Goal: Task Accomplishment & Management: Manage account settings

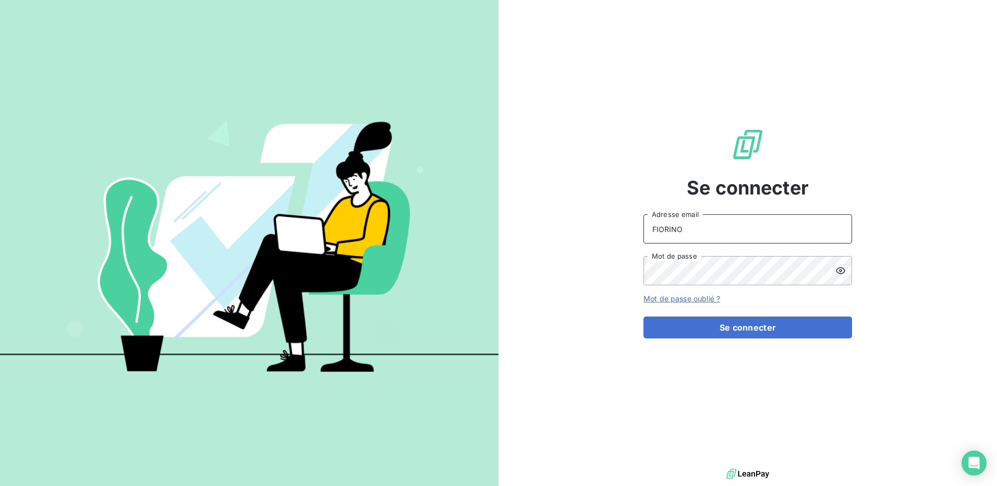
drag, startPoint x: 700, startPoint y: 235, endPoint x: 614, endPoint y: 242, distance: 86.3
click at [614, 242] on div "Se connecter FIORINO Adresse email Mot de passe Mot de passe oublié ? Se connec…" at bounding box center [747, 233] width 498 height 466
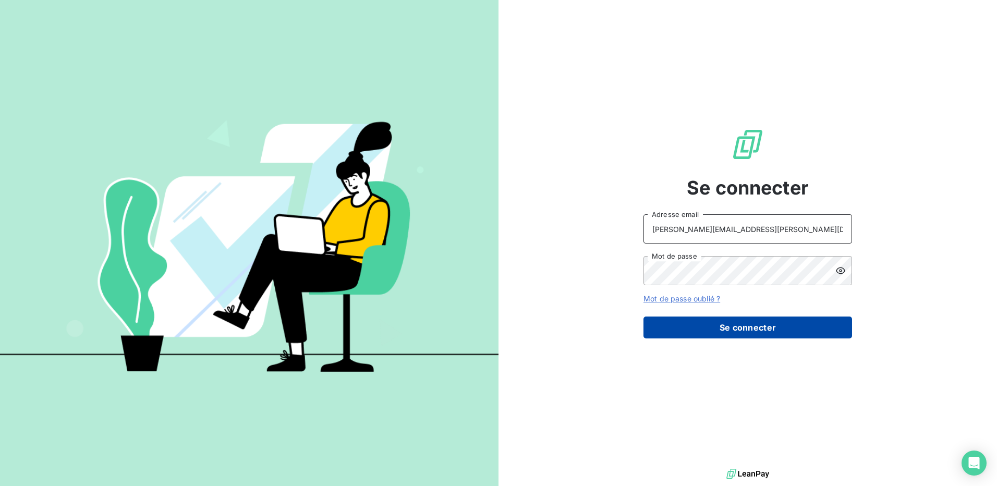
type input "beatrice.fiorino@alsgroup.com"
click at [712, 328] on button "Se connecter" at bounding box center [747, 327] width 208 height 22
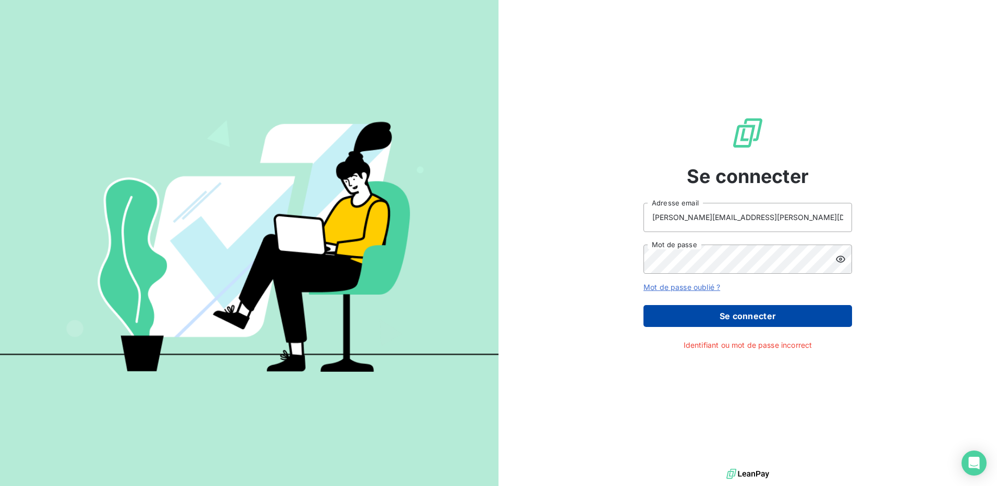
click at [709, 318] on button "Se connecter" at bounding box center [747, 316] width 208 height 22
click at [674, 285] on link "Mot de passe oublié ?" at bounding box center [681, 287] width 77 height 9
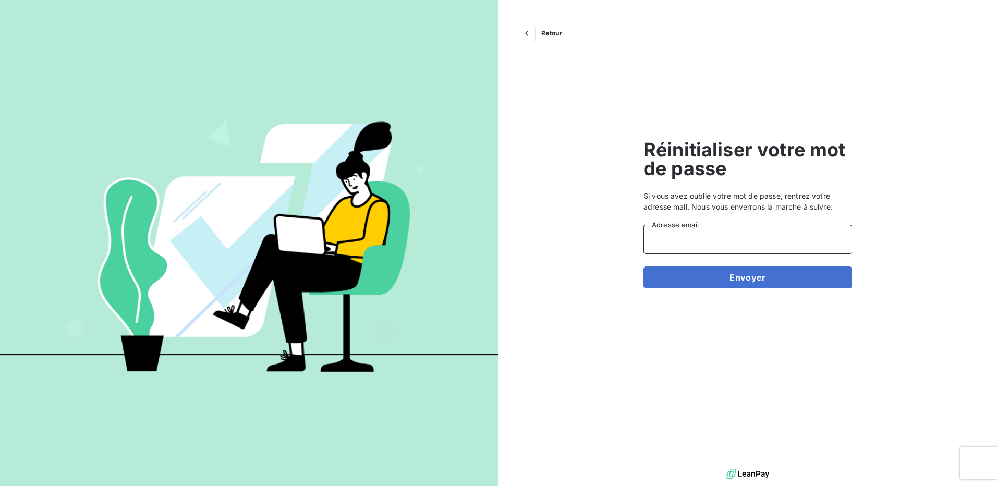
click at [678, 239] on input "Adresse email" at bounding box center [747, 239] width 208 height 29
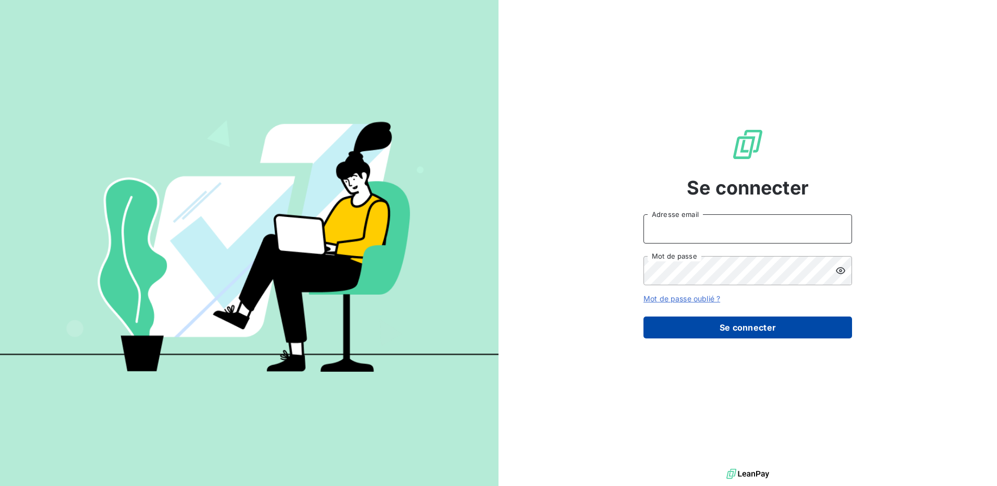
type input "FIORINO"
click at [663, 334] on button "Se connecter" at bounding box center [747, 327] width 208 height 22
type input "FIORINO"
click at [669, 328] on button "Se connecter" at bounding box center [747, 327] width 208 height 22
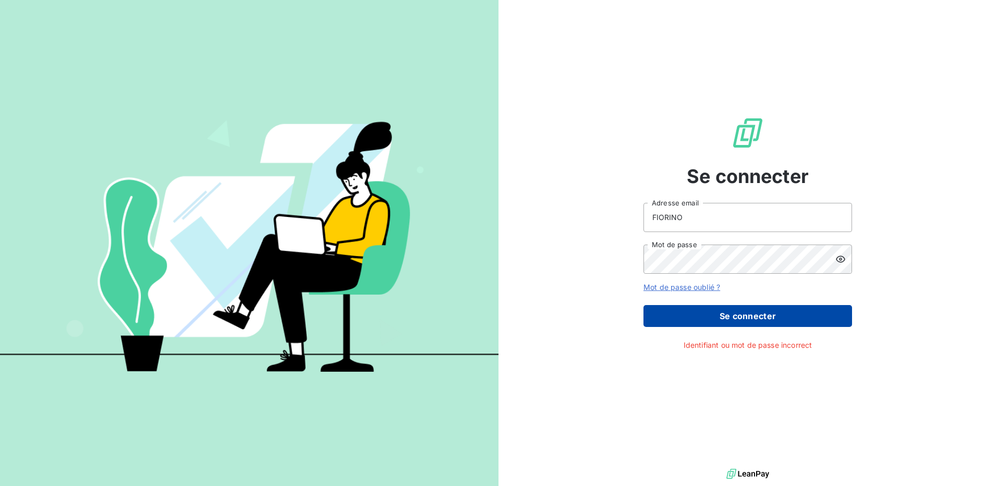
click at [669, 320] on button "Se connecter" at bounding box center [747, 316] width 208 height 22
drag, startPoint x: 697, startPoint y: 221, endPoint x: 633, endPoint y: 220, distance: 64.1
click at [633, 220] on div "Se connecter FIORINO Adresse email Mot de passe Mot de passe oublié ? Se connec…" at bounding box center [747, 233] width 498 height 466
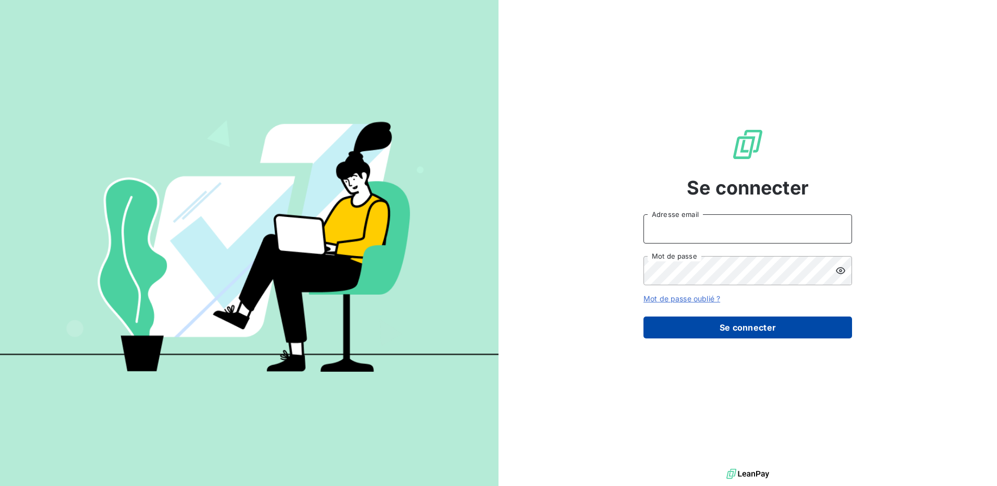
type input "FIORINO"
click at [658, 330] on button "Se connecter" at bounding box center [747, 327] width 208 height 22
